Goal: Navigation & Orientation: Find specific page/section

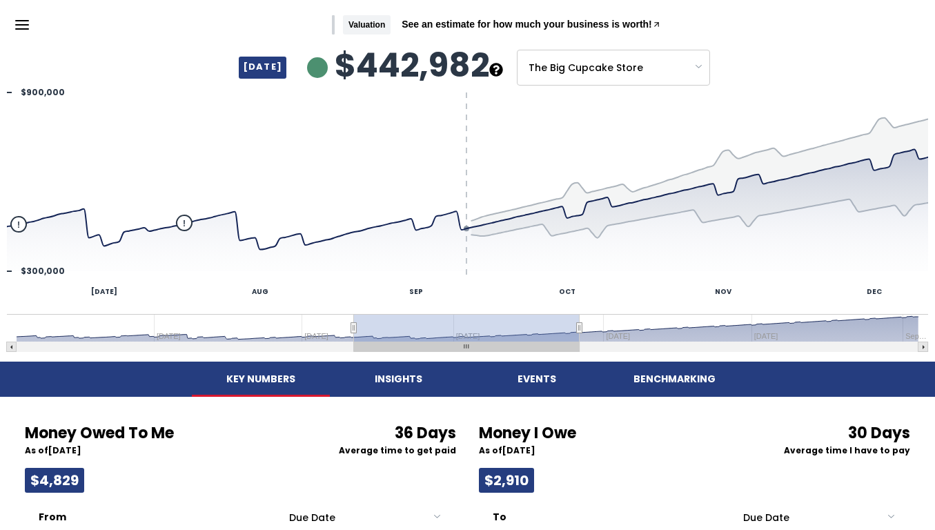
click at [12, 27] on div "Valuation See an estimate for how much your business is worth!" at bounding box center [467, 25] width 935 height 50
click at [23, 26] on icon "Menu" at bounding box center [22, 25] width 17 height 17
